Goal: Task Accomplishment & Management: Manage account settings

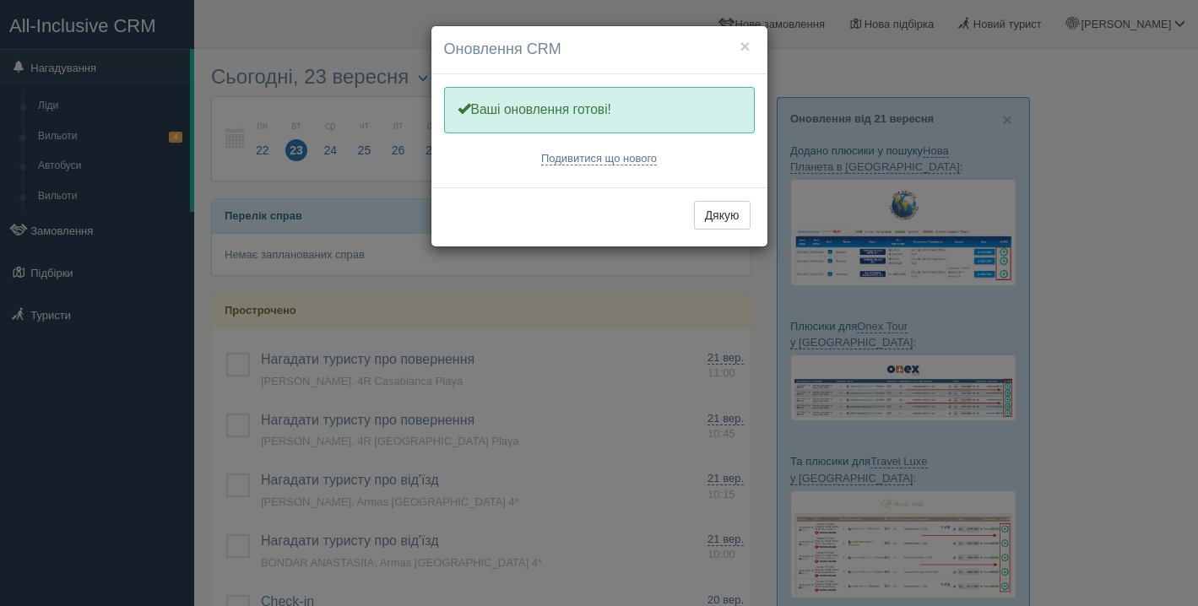
click at [750, 46] on h4 "Оновлення CRM" at bounding box center [599, 50] width 311 height 22
click at [721, 217] on button "Дякую" at bounding box center [722, 215] width 57 height 29
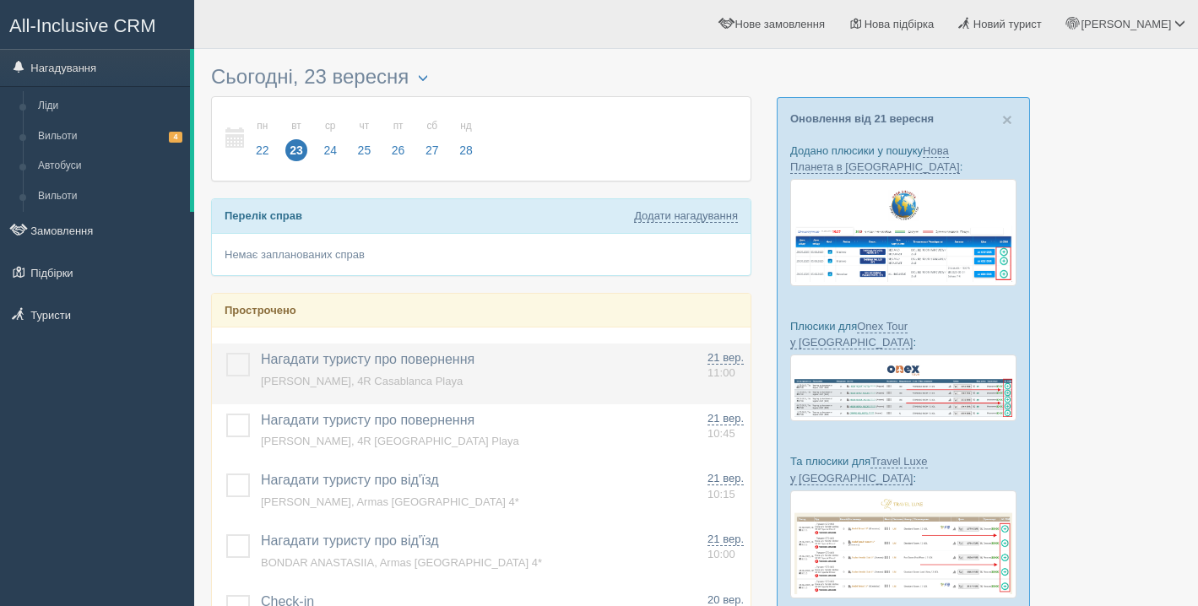
click at [226, 353] on label at bounding box center [226, 353] width 0 height 0
click at [0, 0] on input "checkbox" at bounding box center [0, 0] width 0 height 0
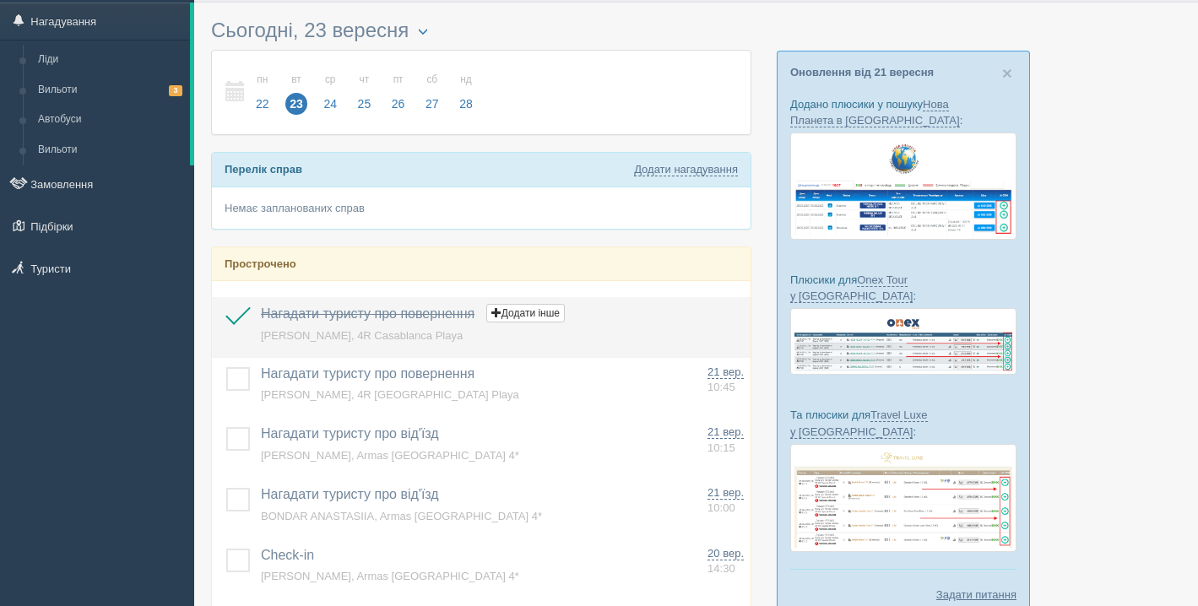
scroll to position [66, 0]
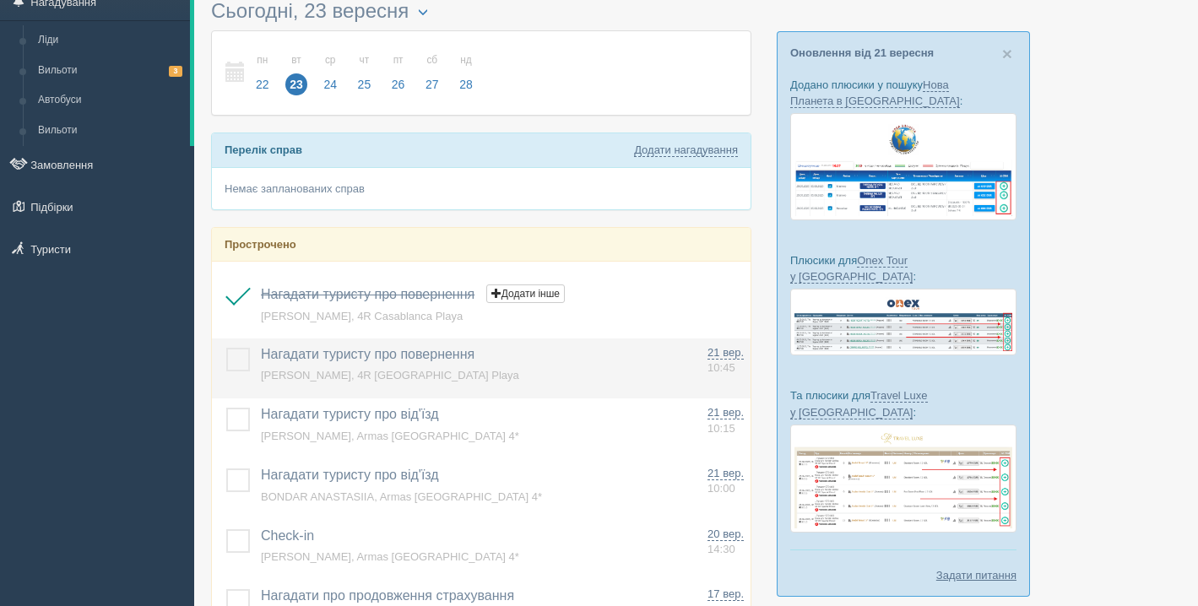
click at [231, 346] on td at bounding box center [233, 369] width 42 height 61
click at [226, 348] on label at bounding box center [226, 348] width 0 height 0
click at [0, 0] on input "checkbox" at bounding box center [0, 0] width 0 height 0
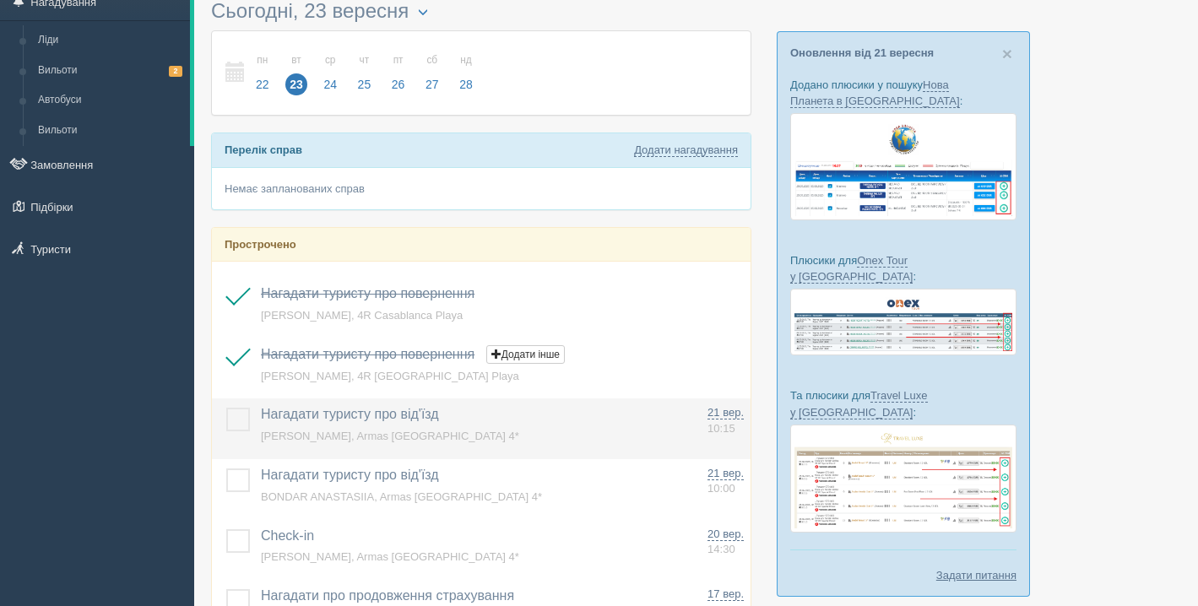
click at [241, 404] on td at bounding box center [233, 428] width 42 height 61
click at [241, 436] on td at bounding box center [233, 428] width 42 height 61
click at [226, 408] on label at bounding box center [226, 408] width 0 height 0
click at [0, 0] on input "checkbox" at bounding box center [0, 0] width 0 height 0
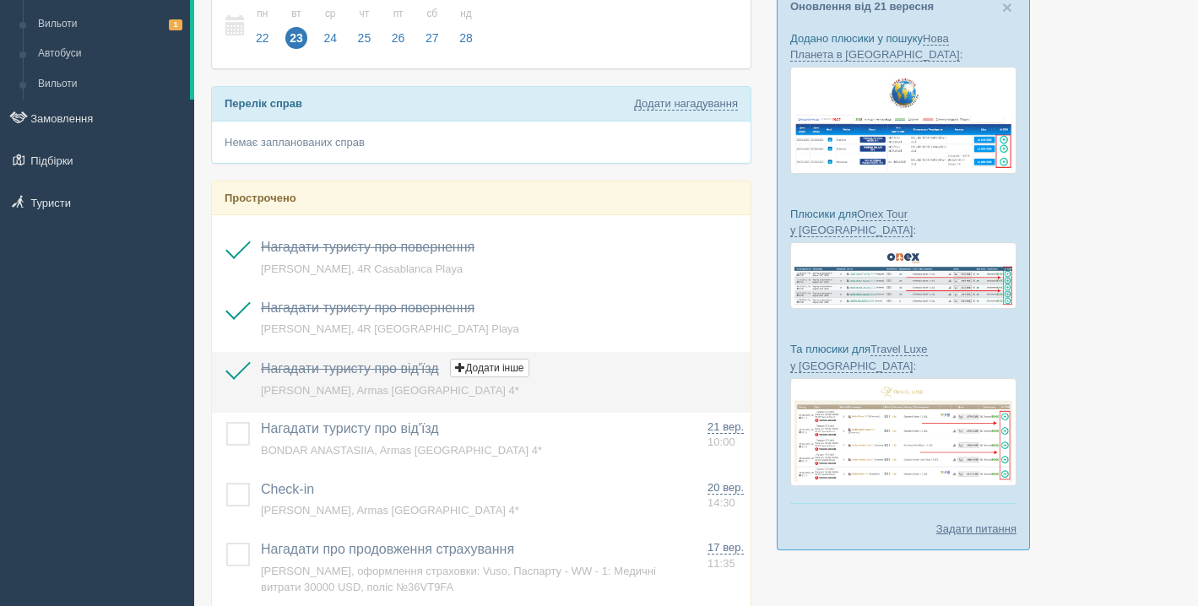
scroll to position [113, 0]
click at [237, 414] on td at bounding box center [233, 442] width 42 height 61
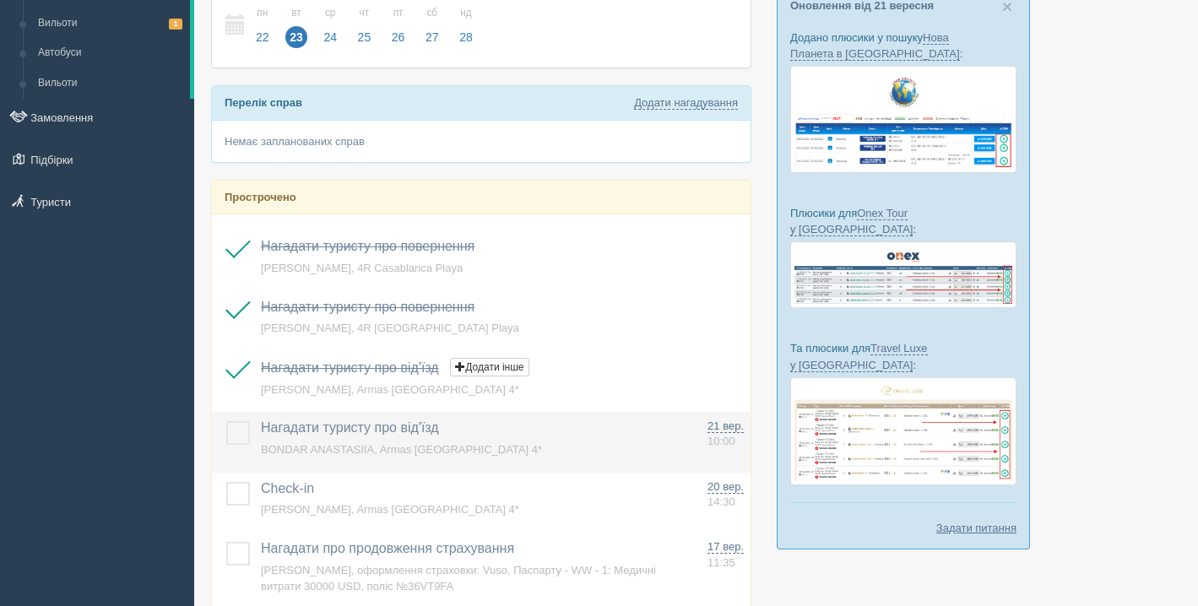
click at [226, 421] on label at bounding box center [226, 421] width 0 height 0
click at [0, 0] on input "checkbox" at bounding box center [0, 0] width 0 height 0
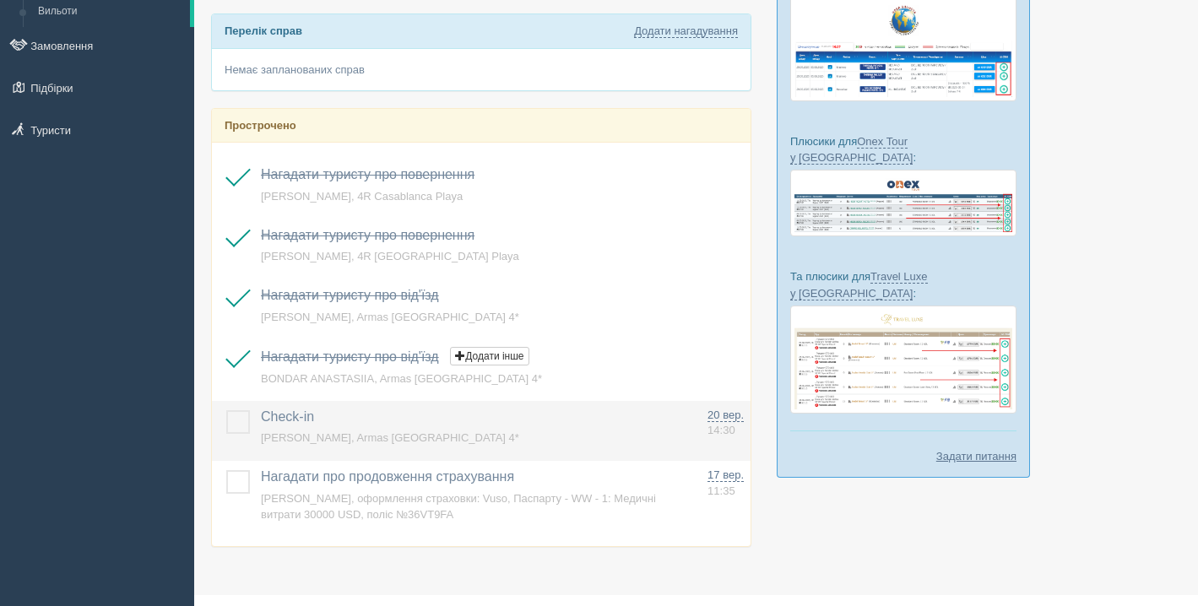
scroll to position [186, 0]
click at [236, 437] on td at bounding box center [233, 430] width 42 height 61
click at [226, 409] on label at bounding box center [226, 409] width 0 height 0
click at [0, 0] on input "checkbox" at bounding box center [0, 0] width 0 height 0
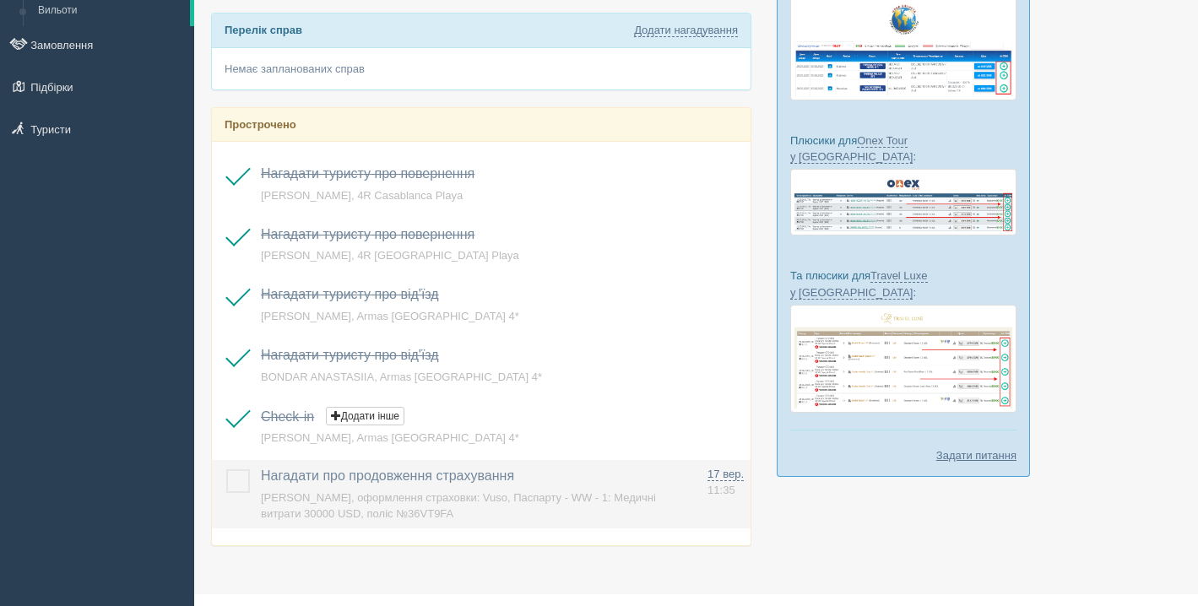
click at [237, 467] on td at bounding box center [233, 494] width 42 height 68
click at [226, 469] on label at bounding box center [226, 469] width 0 height 0
click at [0, 0] on input "checkbox" at bounding box center [0, 0] width 0 height 0
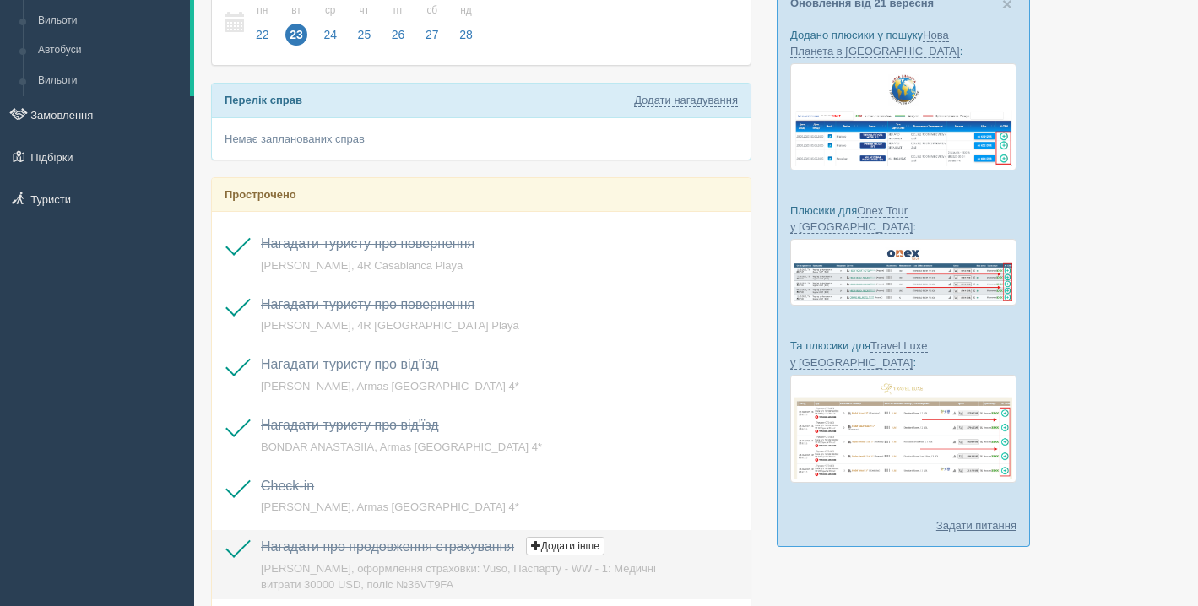
scroll to position [0, 0]
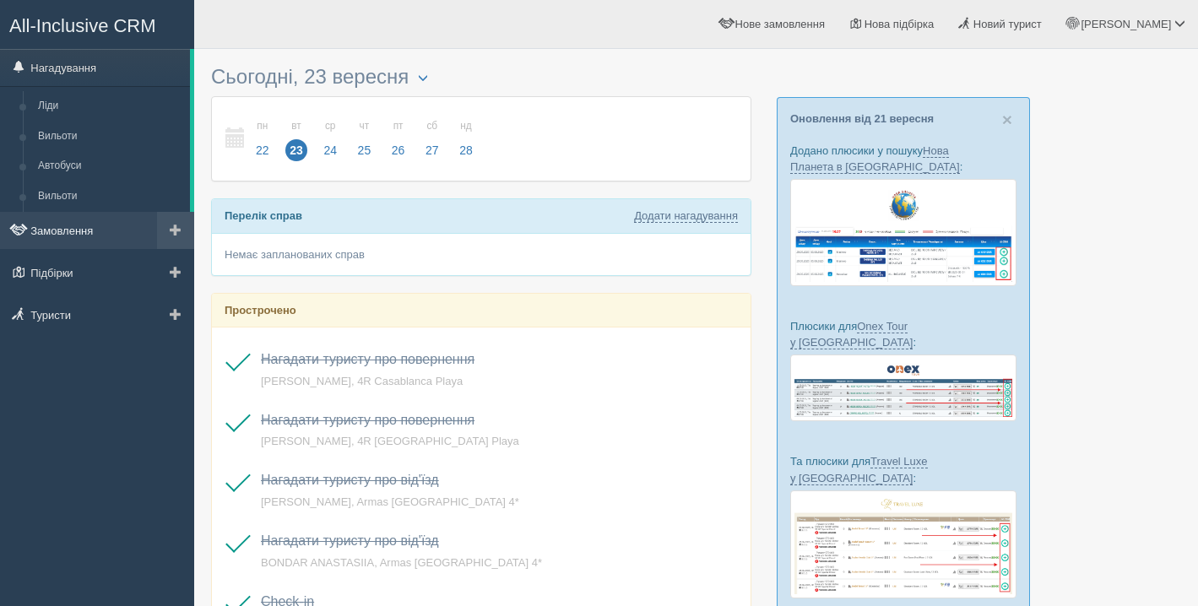
click at [85, 242] on link "Замовлення" at bounding box center [97, 230] width 194 height 37
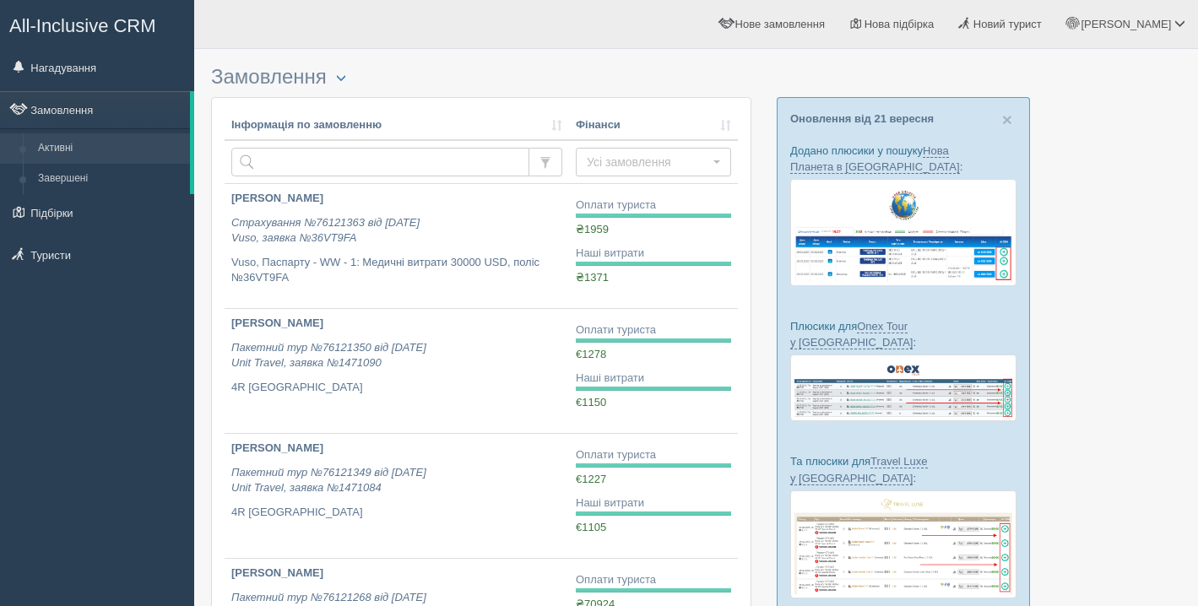
click at [119, 32] on span "All-Inclusive CRM" at bounding box center [82, 25] width 147 height 21
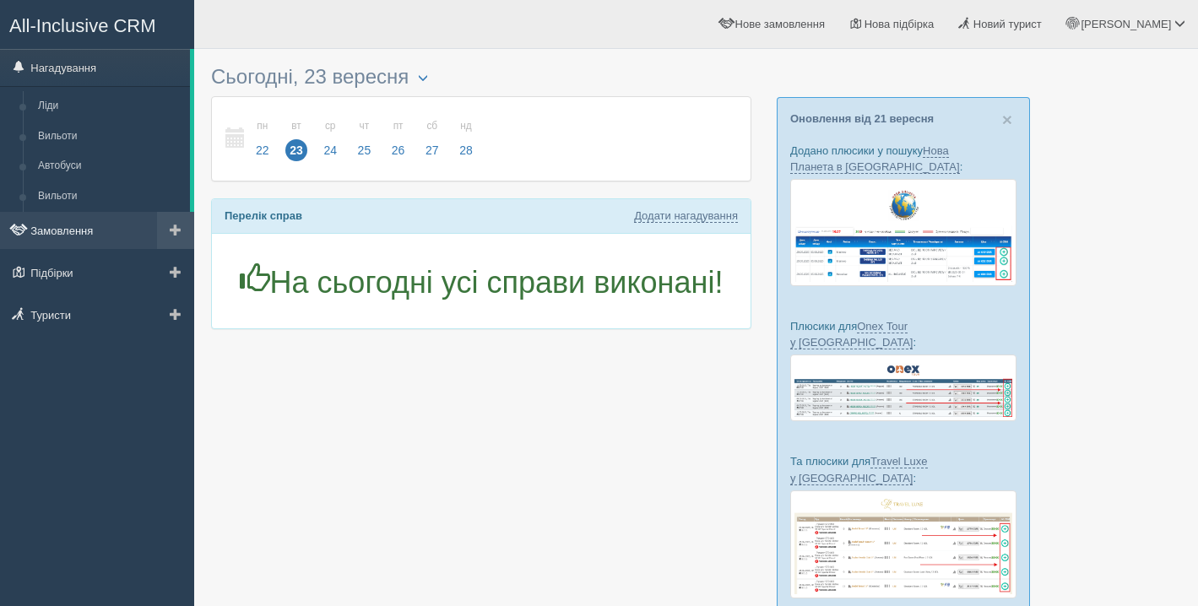
click at [84, 234] on link "Замовлення" at bounding box center [97, 230] width 194 height 37
